Goal: Download file/media

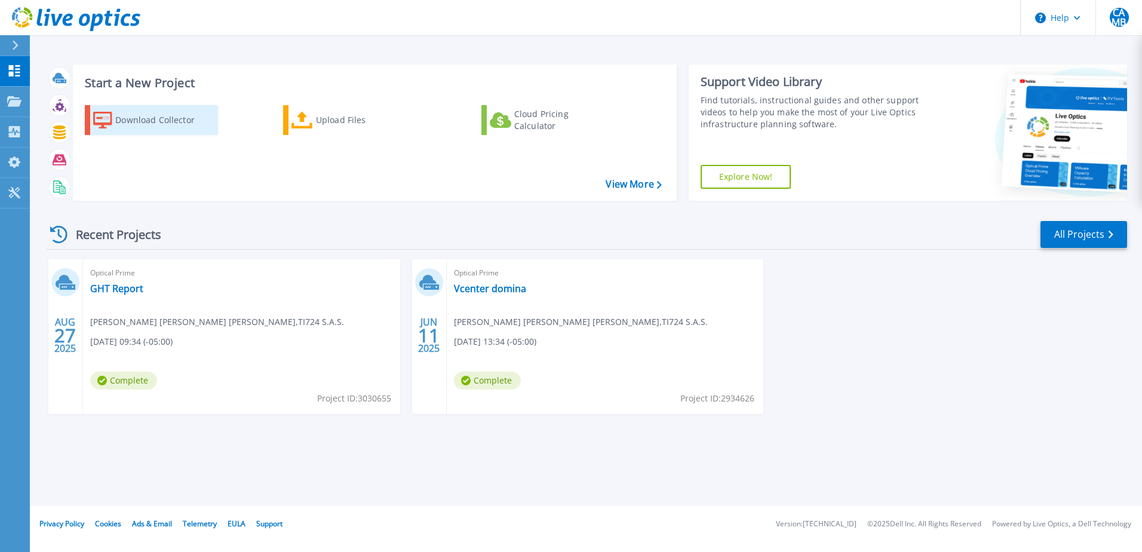
click at [166, 128] on div "Download Collector" at bounding box center [163, 120] width 96 height 24
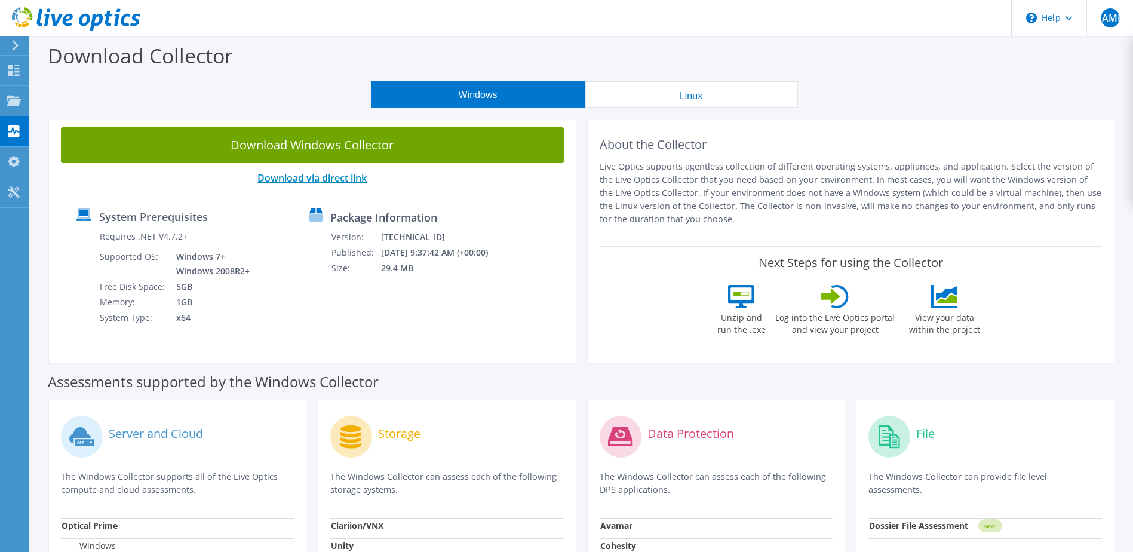
click at [305, 178] on link "Download via direct link" at bounding box center [311, 177] width 109 height 13
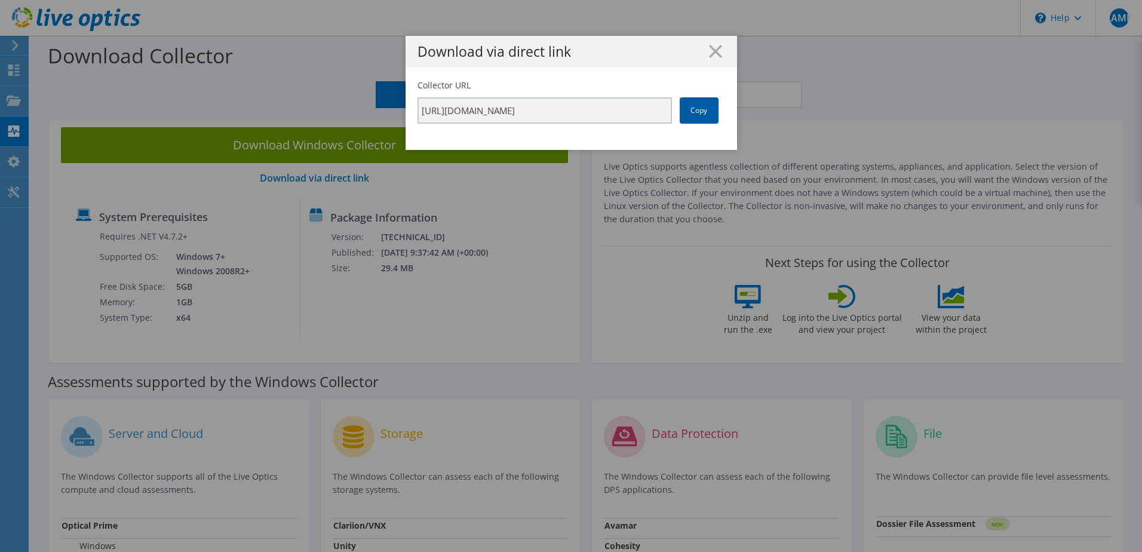
click at [695, 112] on link "Copy" at bounding box center [699, 110] width 39 height 26
click at [323, 149] on div "Download via direct link Collector URL [URL][DOMAIN_NAME] Copy" at bounding box center [571, 276] width 1142 height 480
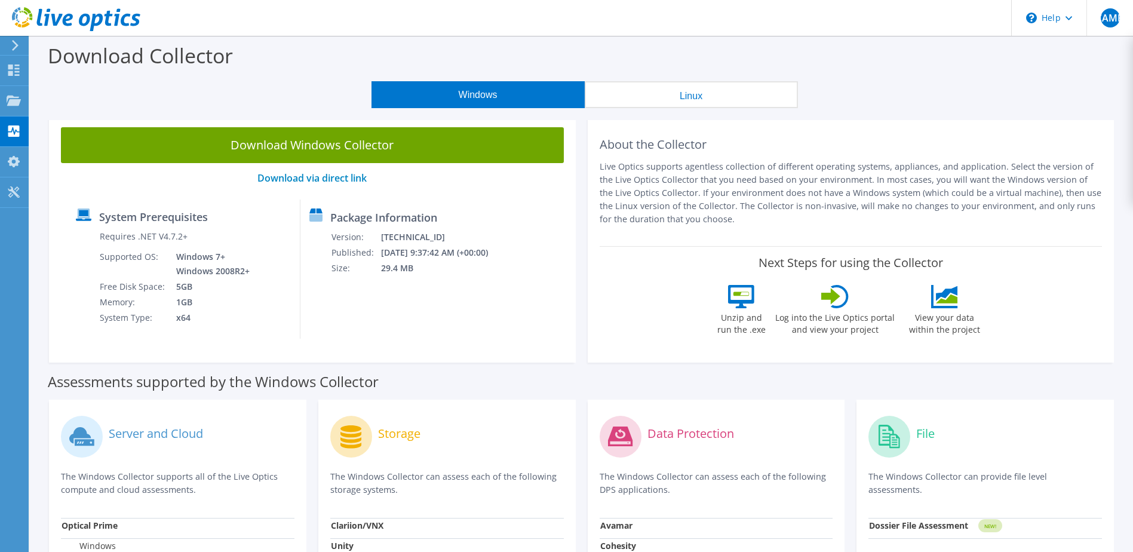
click at [323, 141] on link "Download Windows Collector" at bounding box center [312, 145] width 503 height 36
